Goal: Entertainment & Leisure: Consume media (video, audio)

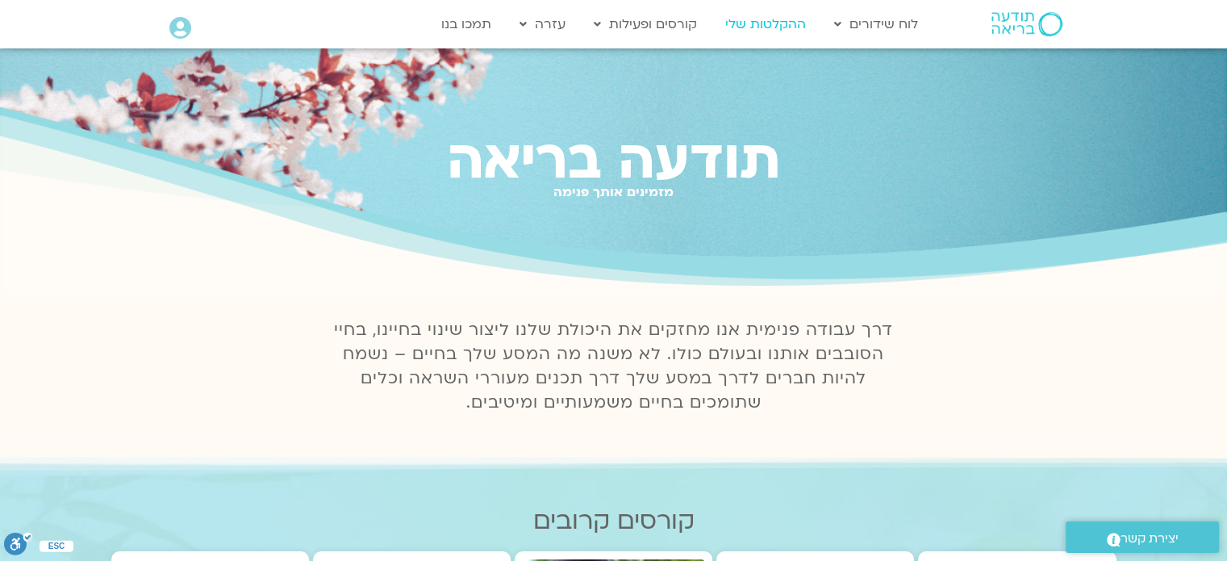
click at [779, 26] on link "ההקלטות שלי" at bounding box center [765, 24] width 97 height 31
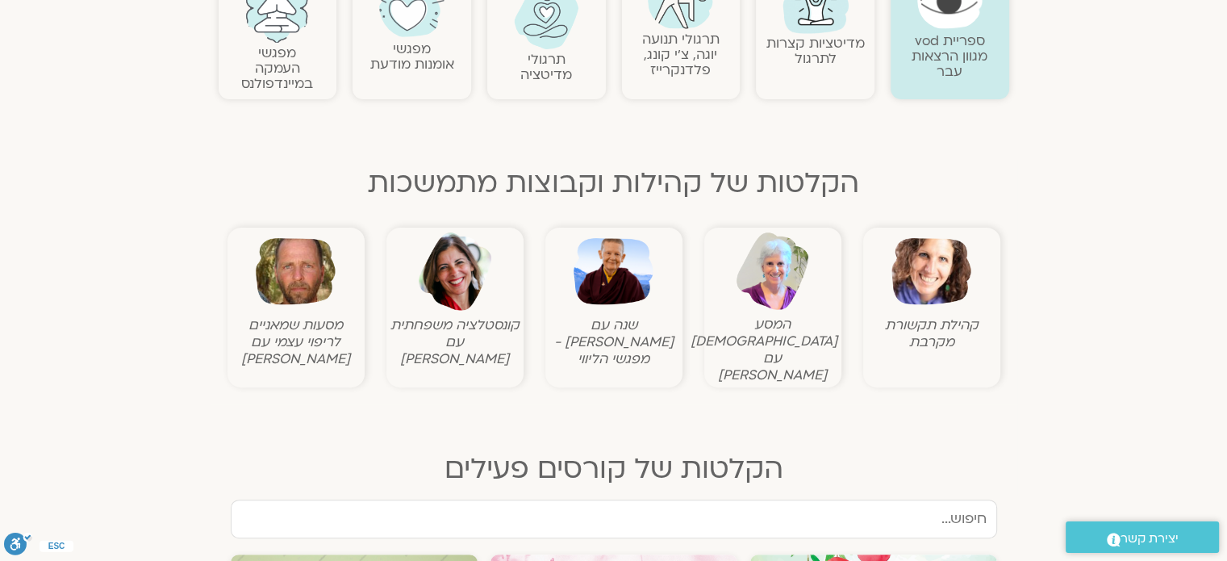
scroll to position [645, 0]
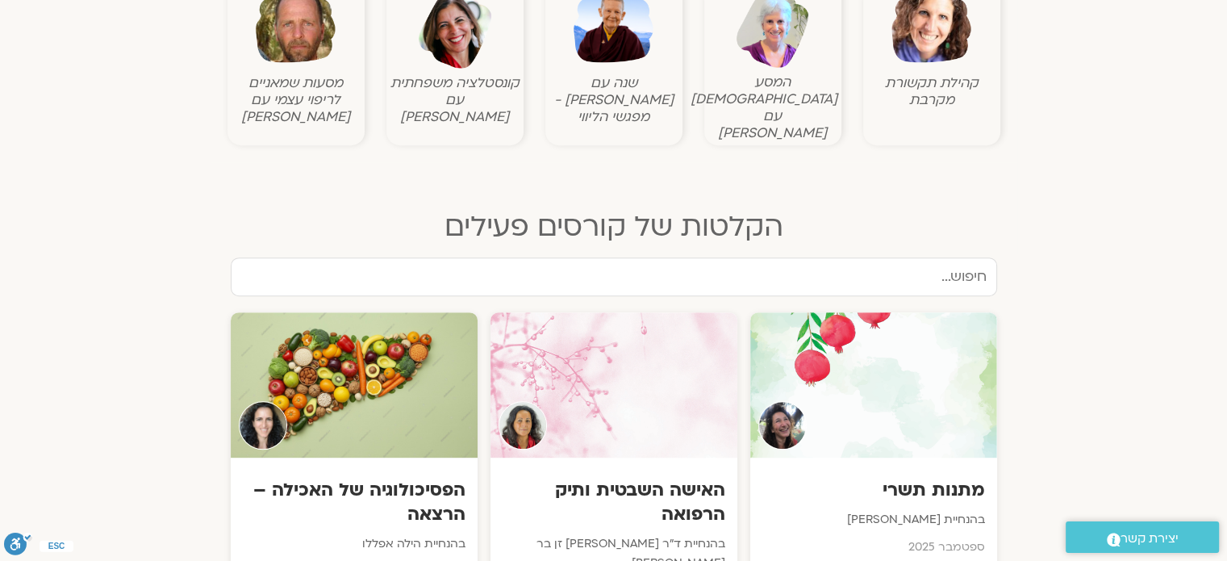
click at [952, 258] on input "text" at bounding box center [614, 276] width 767 height 39
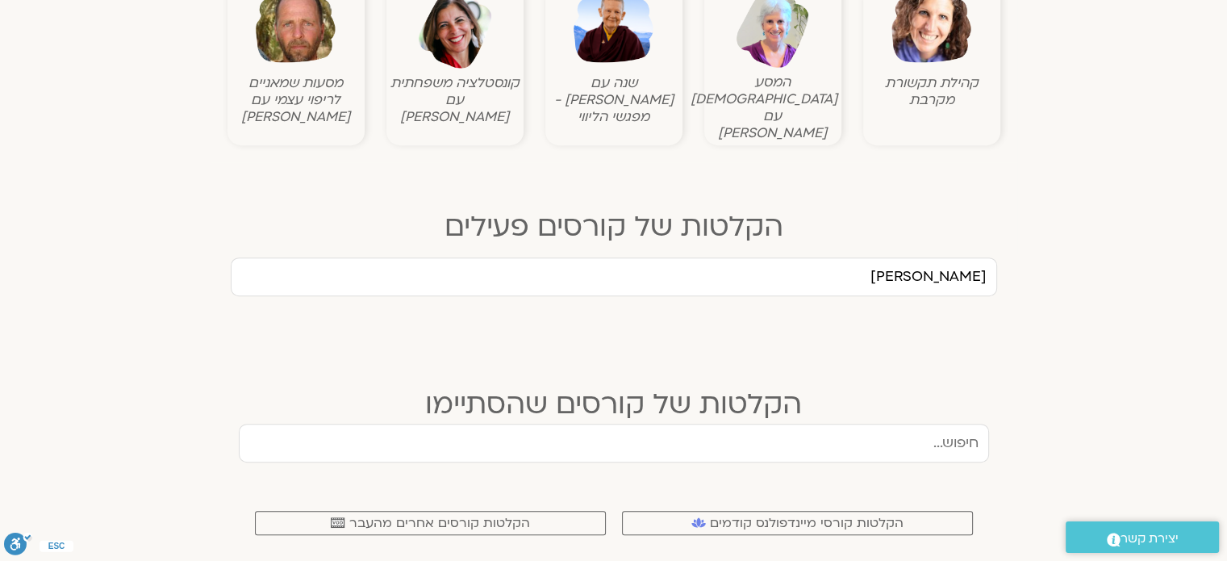
click at [948, 257] on input "ערן טיכר" at bounding box center [614, 276] width 767 height 39
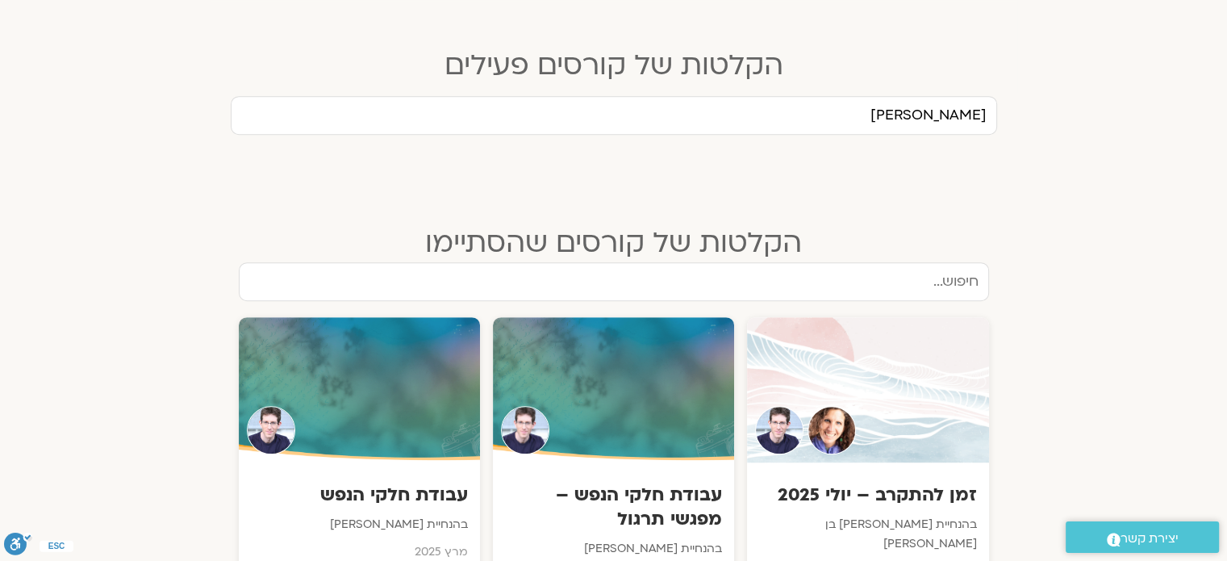
scroll to position [888, 0]
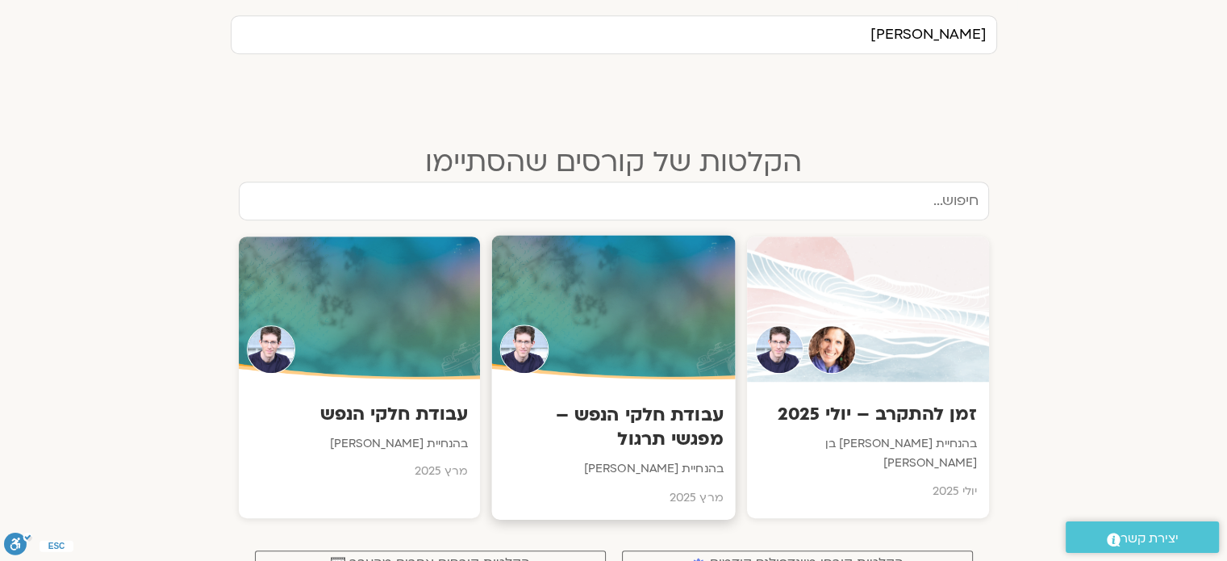
type input "[PERSON_NAME]"
click at [683, 408] on h3 "עבודת חלקי הנפש – מפגשי תרגול" at bounding box center [612, 426] width 219 height 49
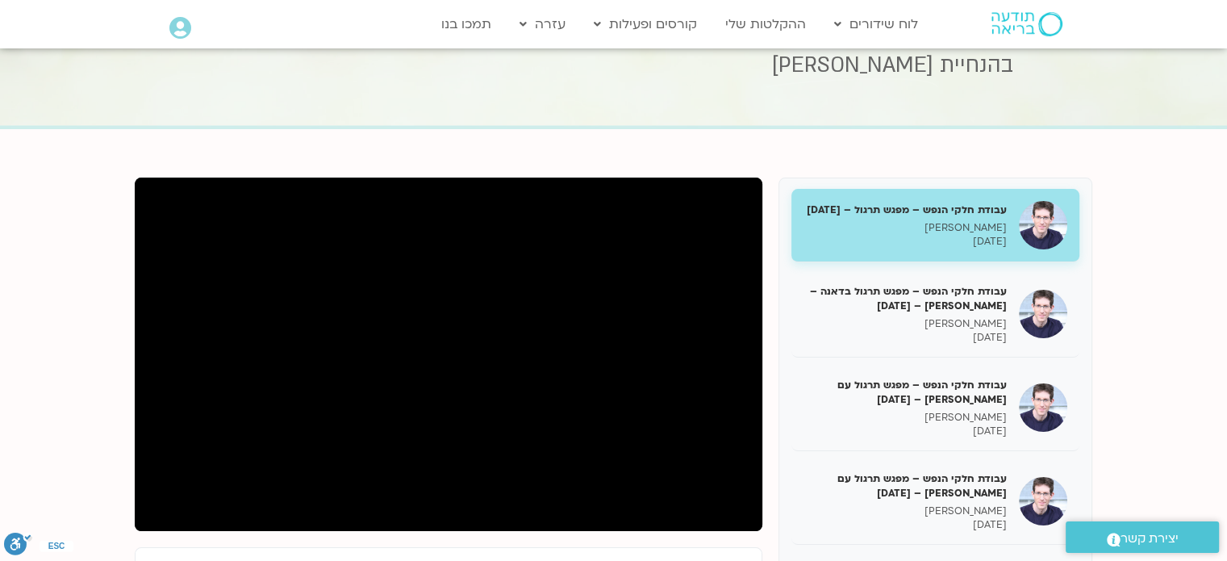
scroll to position [161, 0]
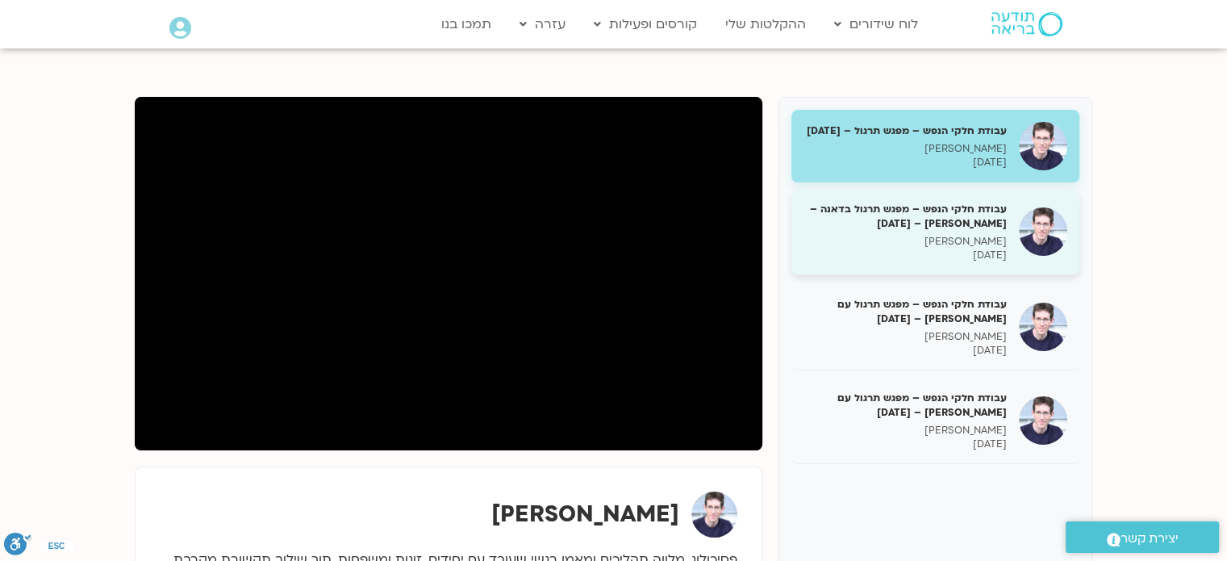
click at [953, 231] on h5 "עבודת חלקי הנפש – מפגש תרגול בדאנה – ערן טייכר – 1/4/25" at bounding box center [905, 216] width 203 height 29
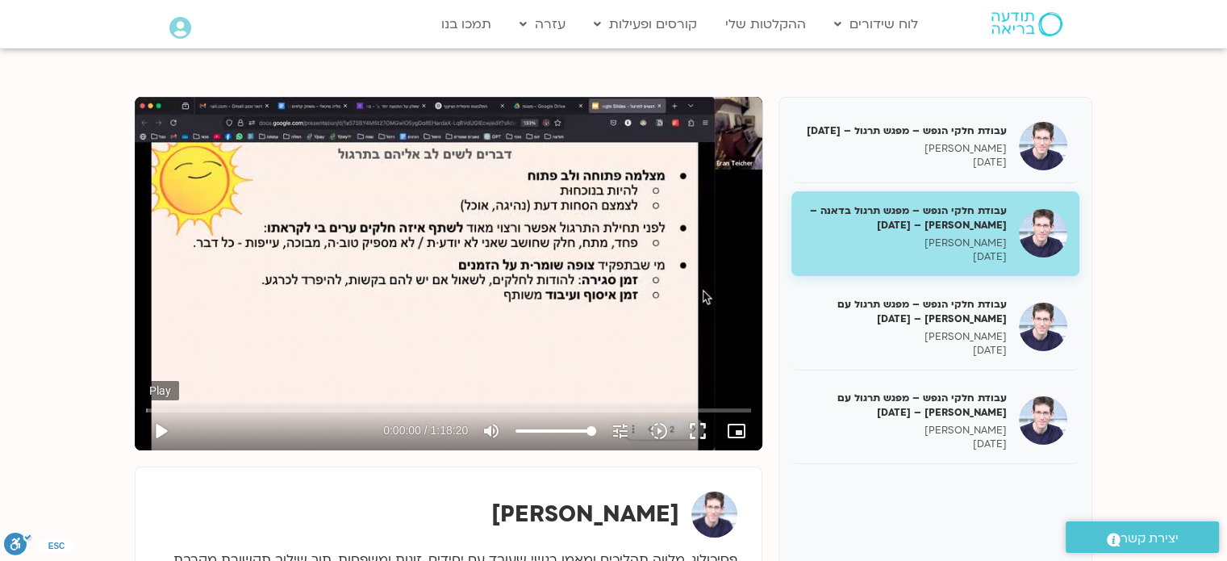
click at [157, 432] on button "play_arrow" at bounding box center [160, 430] width 39 height 39
type input "3.109609"
click at [730, 431] on icon "picture_in_picture_alt" at bounding box center [736, 430] width 19 height 19
type input "37.201494"
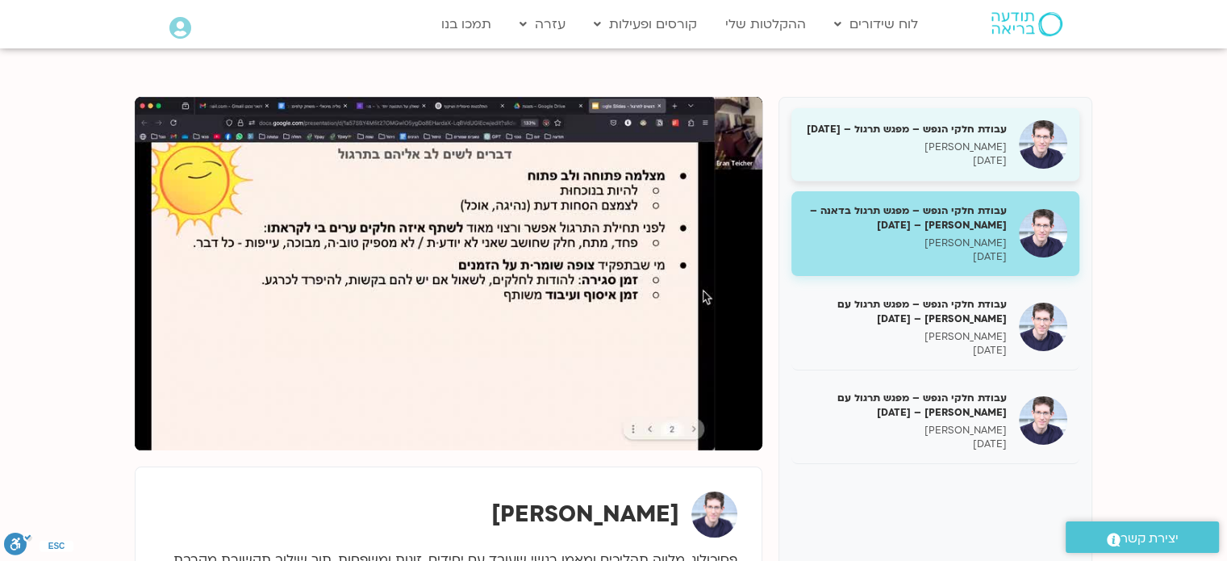
click at [988, 136] on h5 "עבודת חלקי הנפש – מפגש תרגול – 25/03/25" at bounding box center [905, 129] width 203 height 15
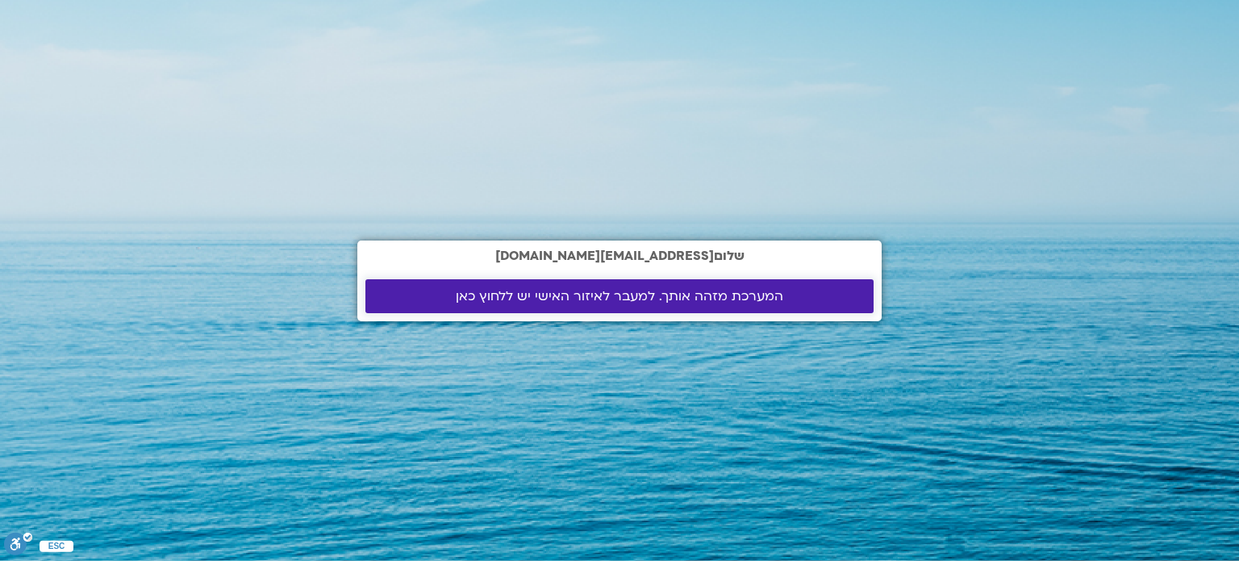
click at [740, 292] on span "המערכת מזהה אותך. למעבר לאיזור האישי יש ללחוץ כאן" at bounding box center [620, 296] width 328 height 15
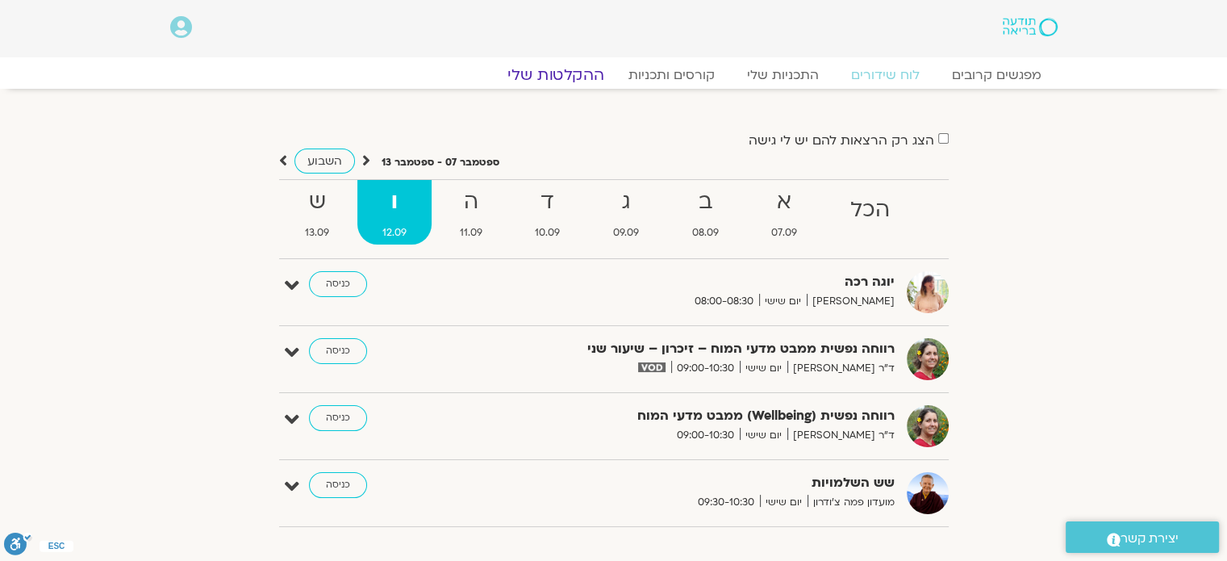
click at [563, 71] on link "ההקלטות שלי" at bounding box center [556, 74] width 136 height 19
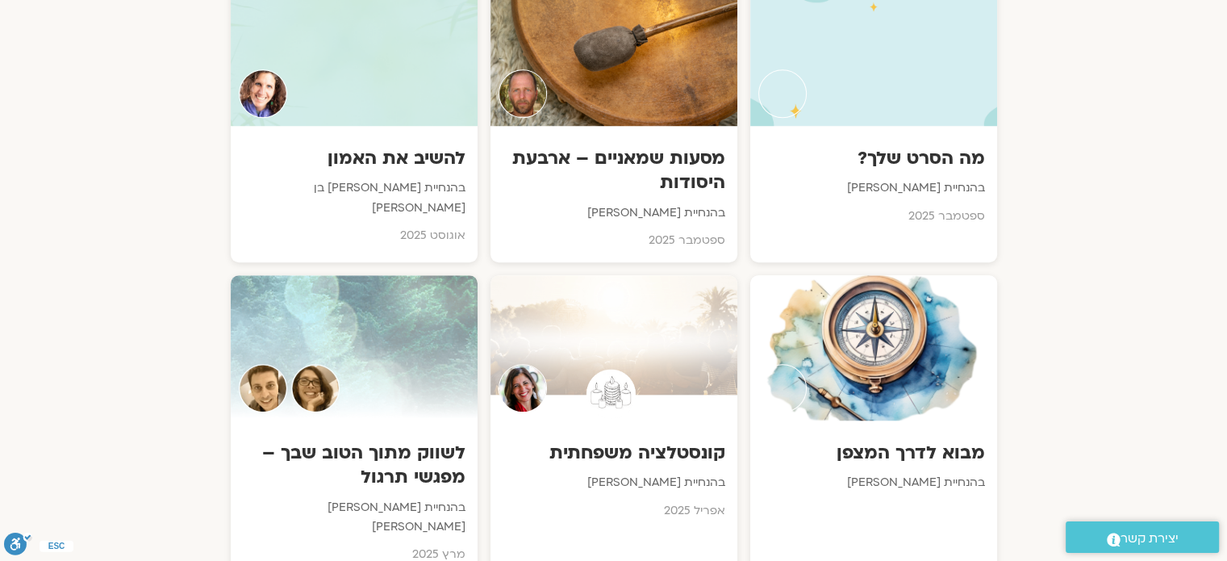
scroll to position [807, 0]
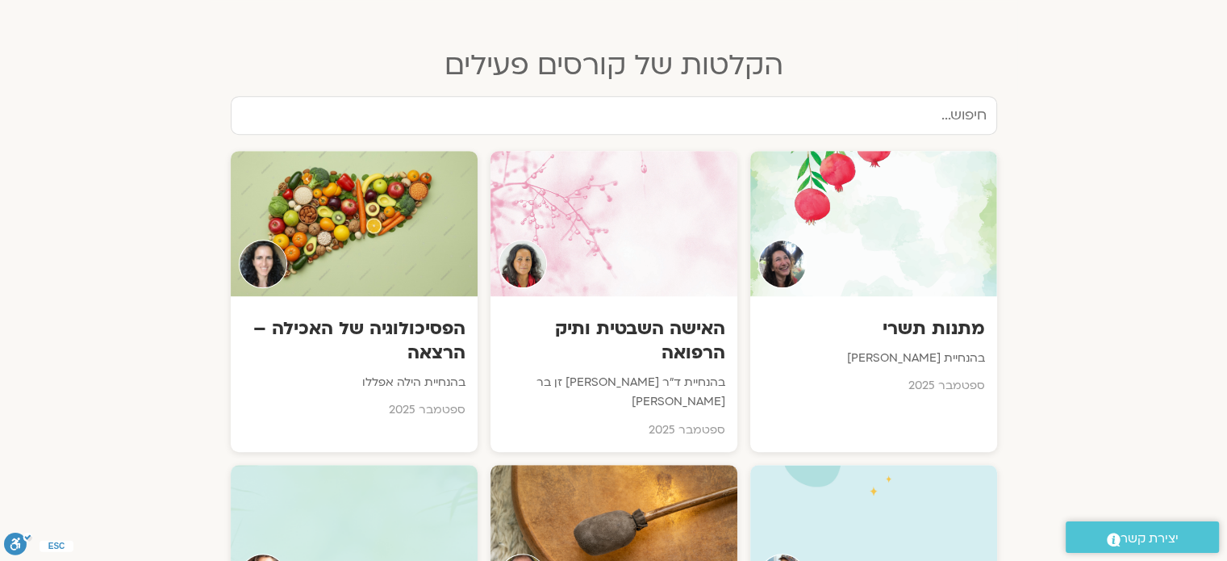
click at [894, 102] on input "text" at bounding box center [614, 115] width 767 height 39
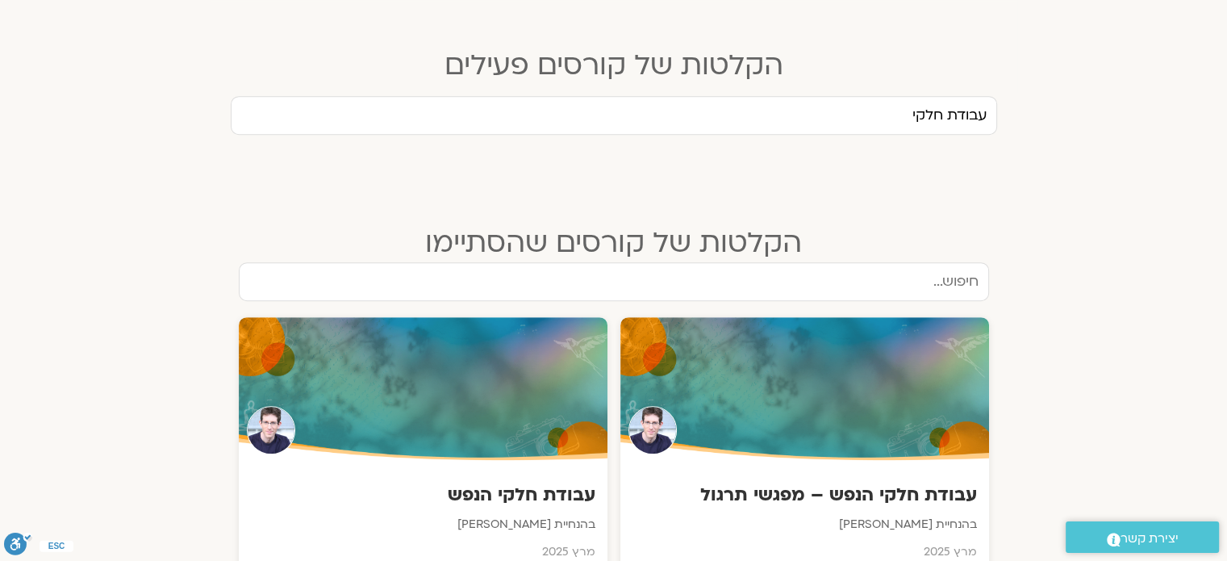
drag, startPoint x: 900, startPoint y: 97, endPoint x: 1028, endPoint y: 104, distance: 127.7
click at [1028, 104] on section "עבודת חלקי מתנות תשרי בהנחיית מירה רגב ספטמבר 2025 האישה השבטית ותיק הרפואה בהנ…" at bounding box center [613, 134] width 1227 height 76
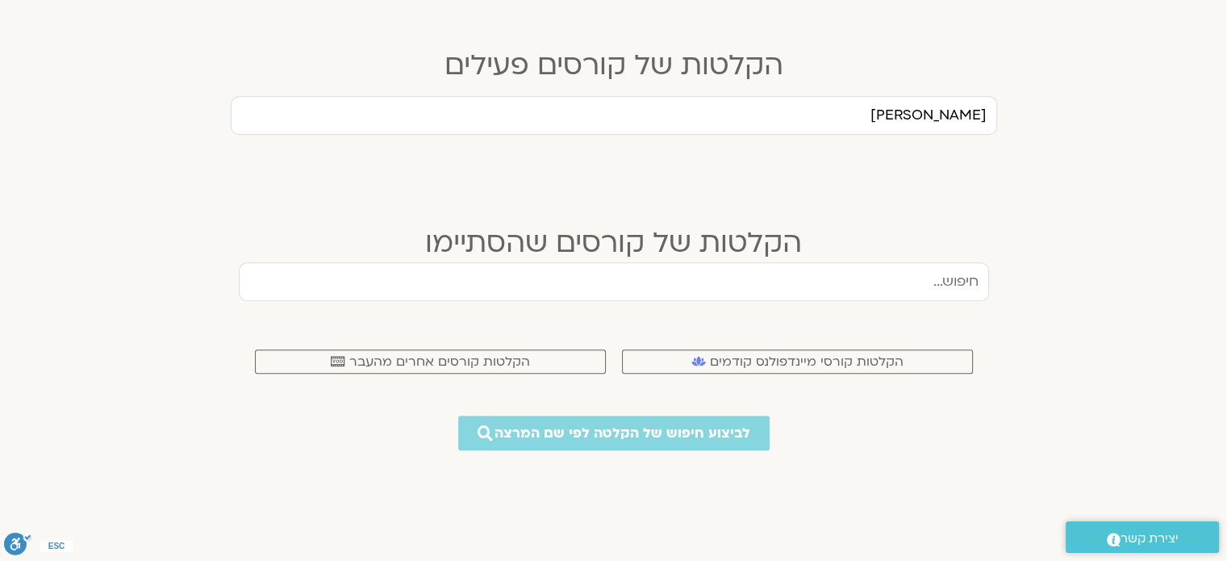
click at [950, 101] on input "ערן טיכר" at bounding box center [614, 115] width 767 height 39
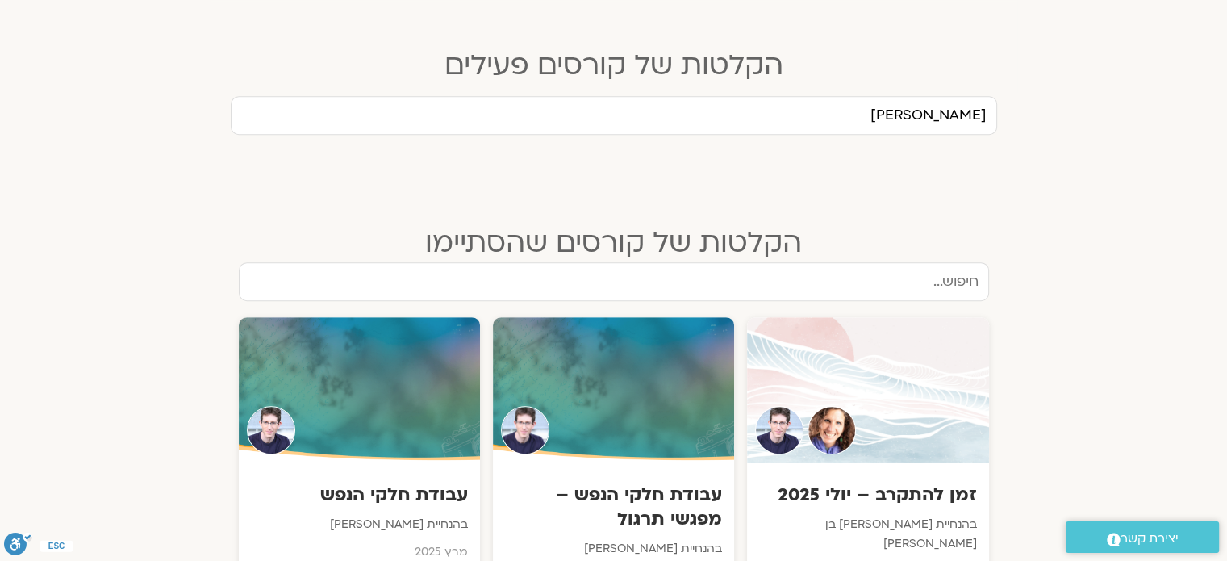
type input "[PERSON_NAME]"
click at [917, 265] on input "text" at bounding box center [614, 281] width 750 height 39
type input "[PERSON_NAME]"
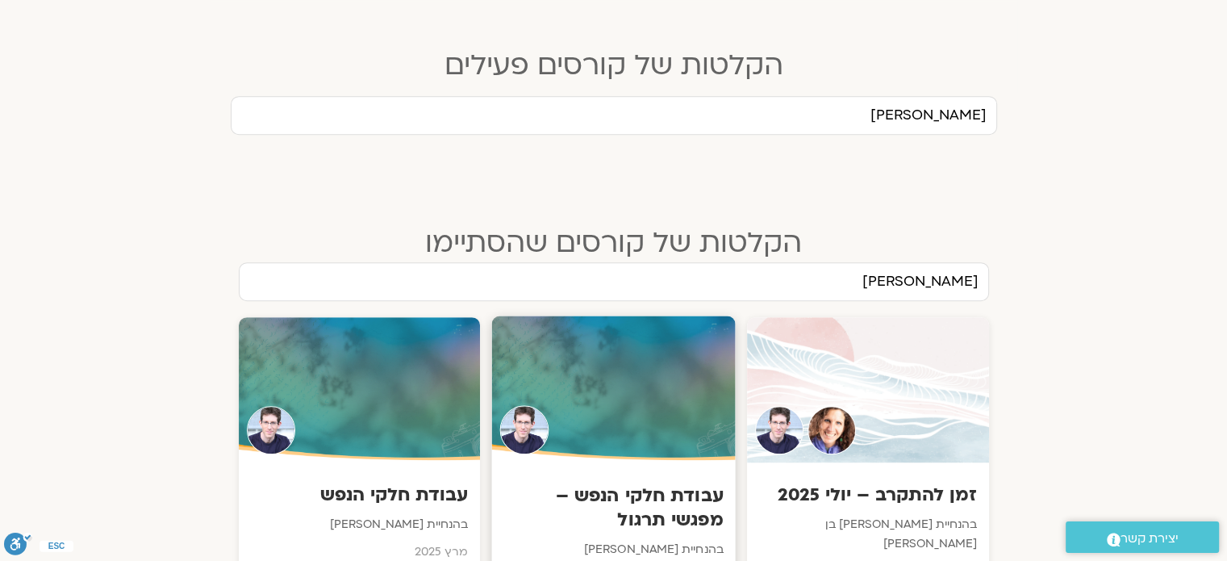
scroll to position [888, 0]
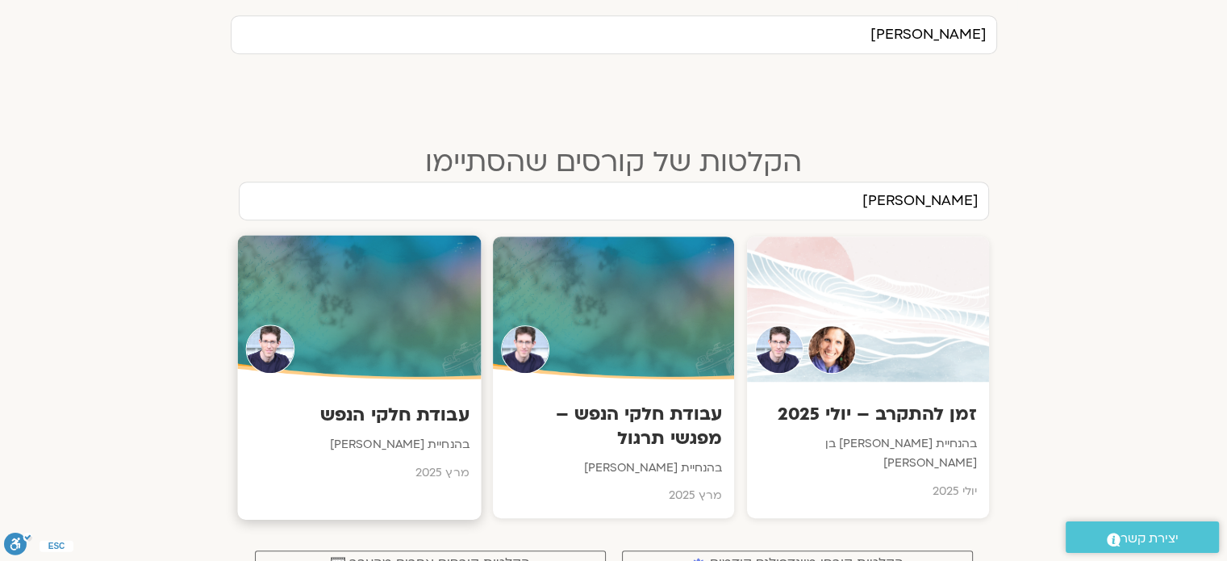
click at [424, 403] on h3 "עבודת חלקי הנפש" at bounding box center [358, 414] width 219 height 25
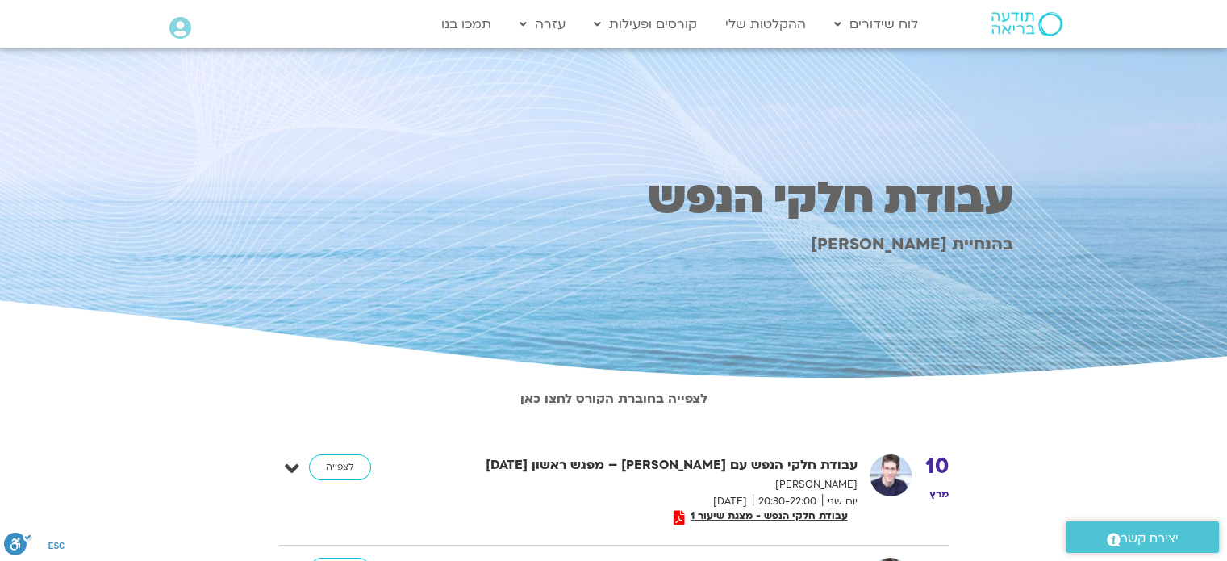
scroll to position [161, 0]
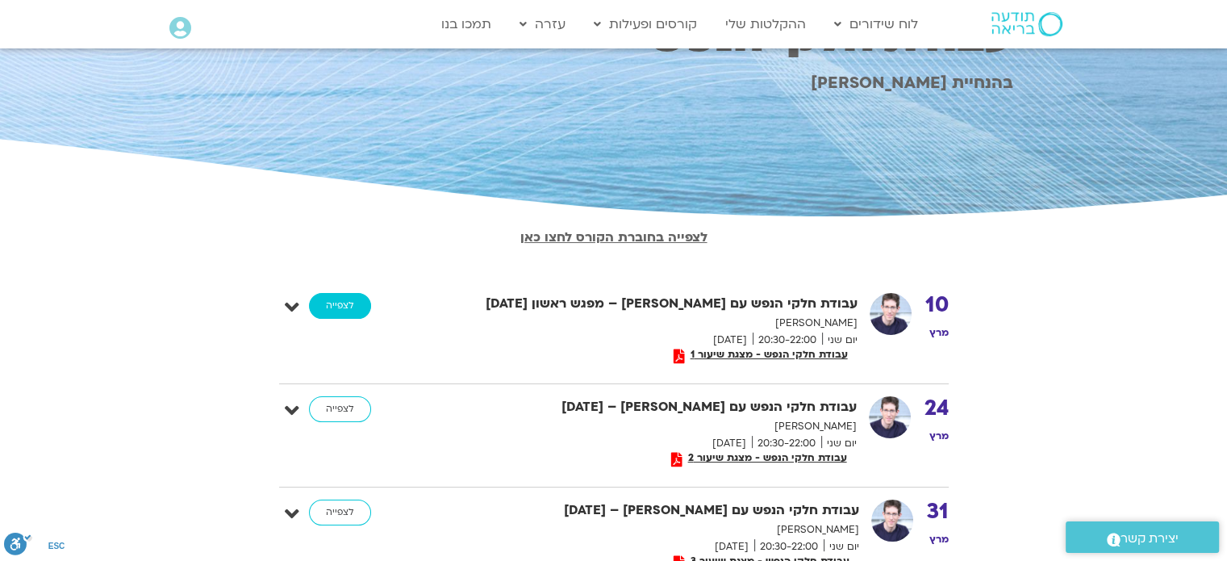
click at [347, 305] on link "לצפייה" at bounding box center [340, 306] width 62 height 26
click at [758, 452] on span "עבודת חלקי הנפש - מצגת שיעור 2" at bounding box center [768, 457] width 170 height 11
click at [351, 404] on link "לצפייה" at bounding box center [340, 409] width 62 height 26
click at [345, 403] on link "לצפייה" at bounding box center [340, 409] width 62 height 26
